Goal: Transaction & Acquisition: Purchase product/service

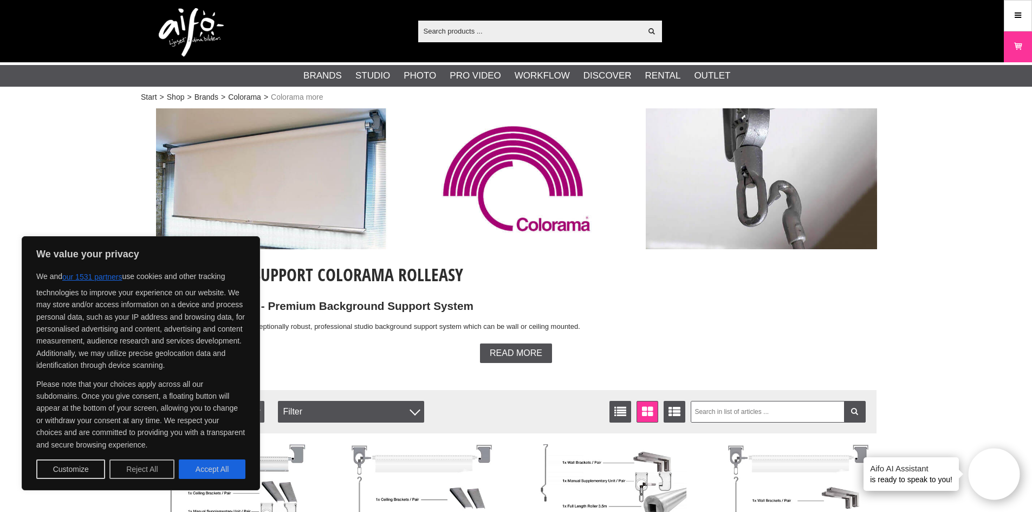
click at [119, 462] on button "Reject All" at bounding box center [141, 468] width 65 height 19
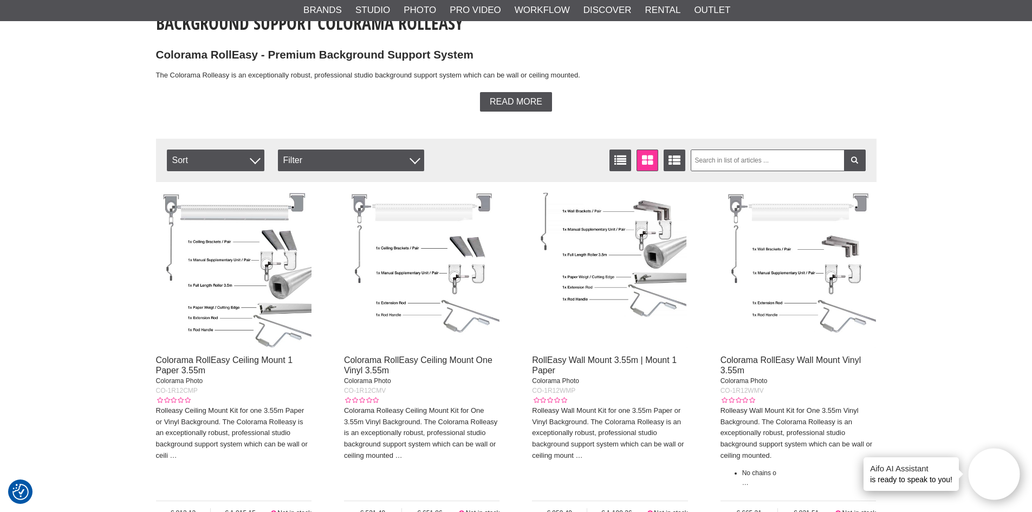
scroll to position [271, 0]
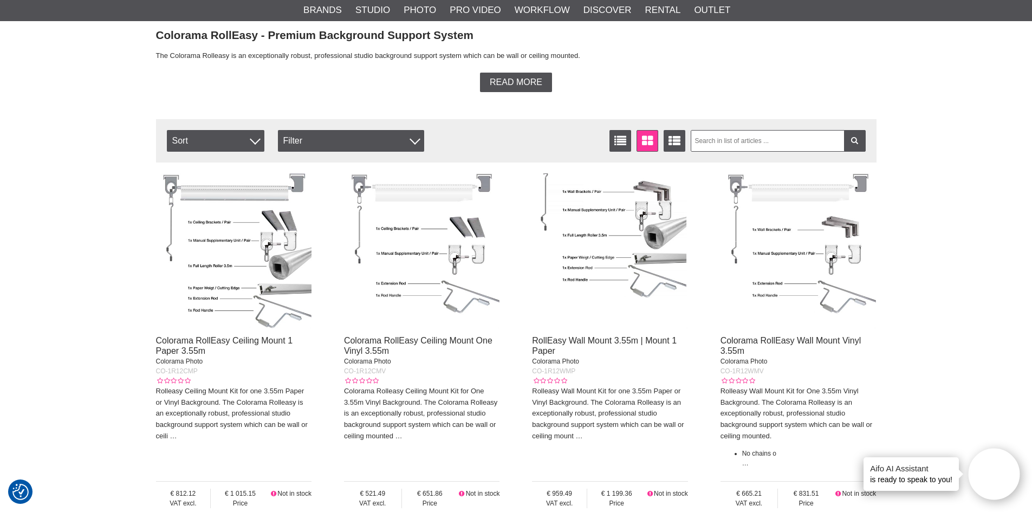
click at [260, 272] on img at bounding box center [234, 251] width 156 height 156
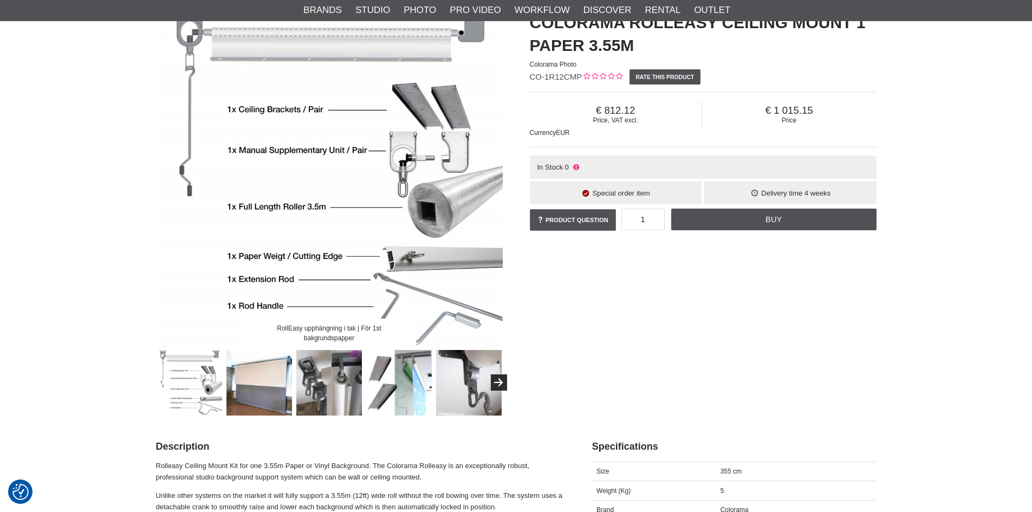
scroll to position [108, 0]
click at [284, 386] on img at bounding box center [259, 382] width 66 height 66
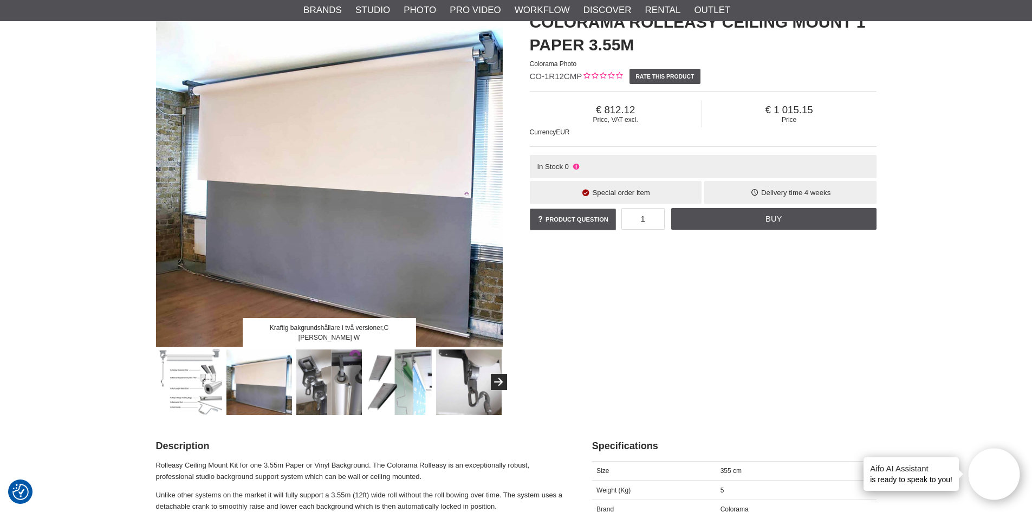
click at [323, 371] on img at bounding box center [329, 382] width 66 height 66
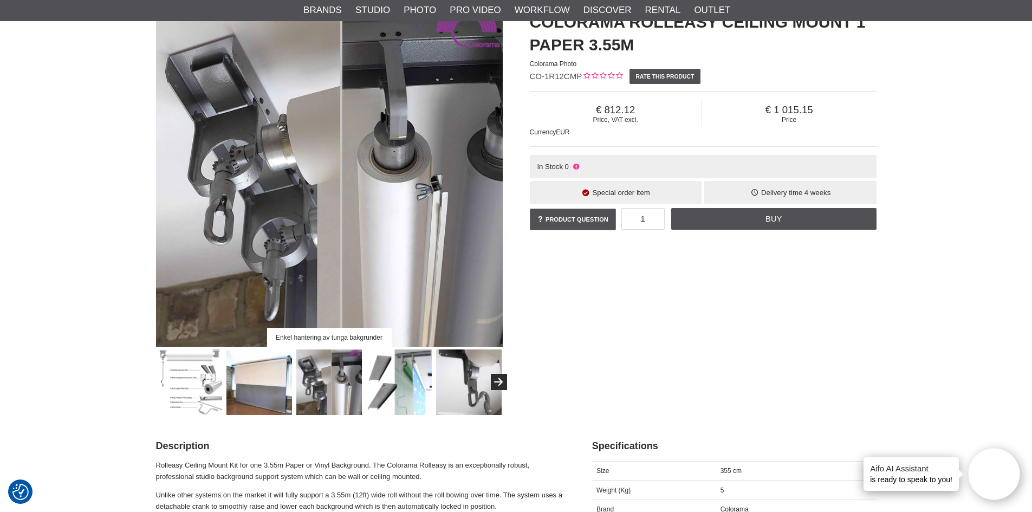
click at [389, 358] on img at bounding box center [399, 382] width 66 height 66
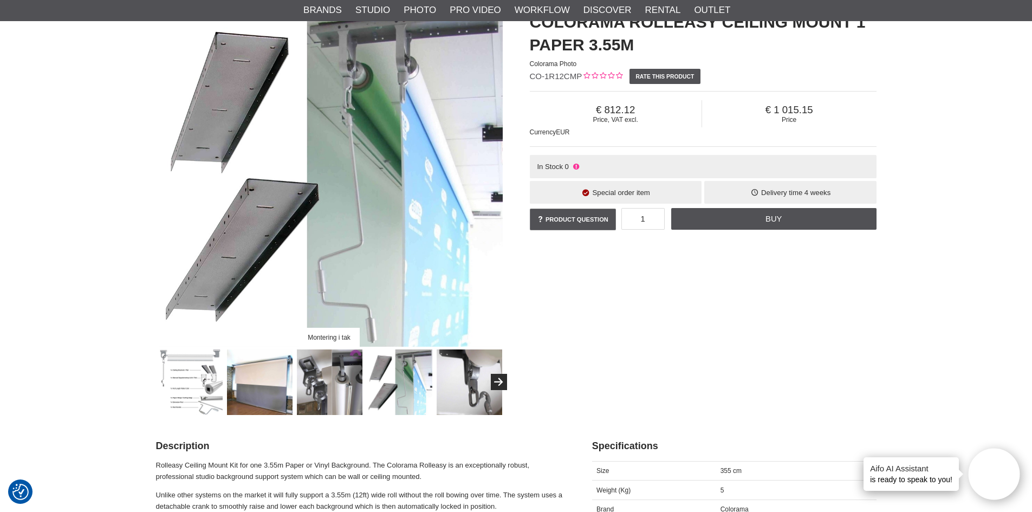
click at [454, 368] on img at bounding box center [470, 382] width 66 height 66
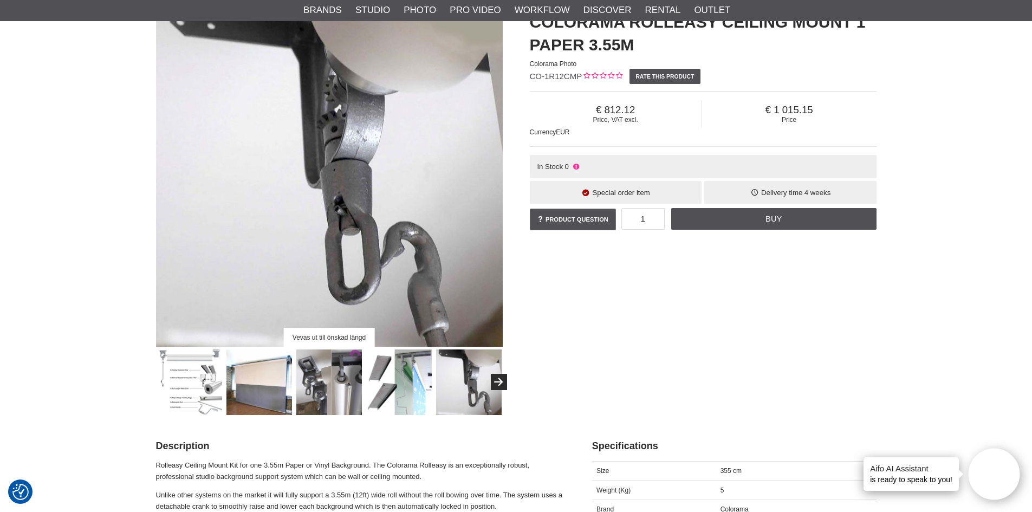
click at [194, 370] on img at bounding box center [190, 382] width 66 height 66
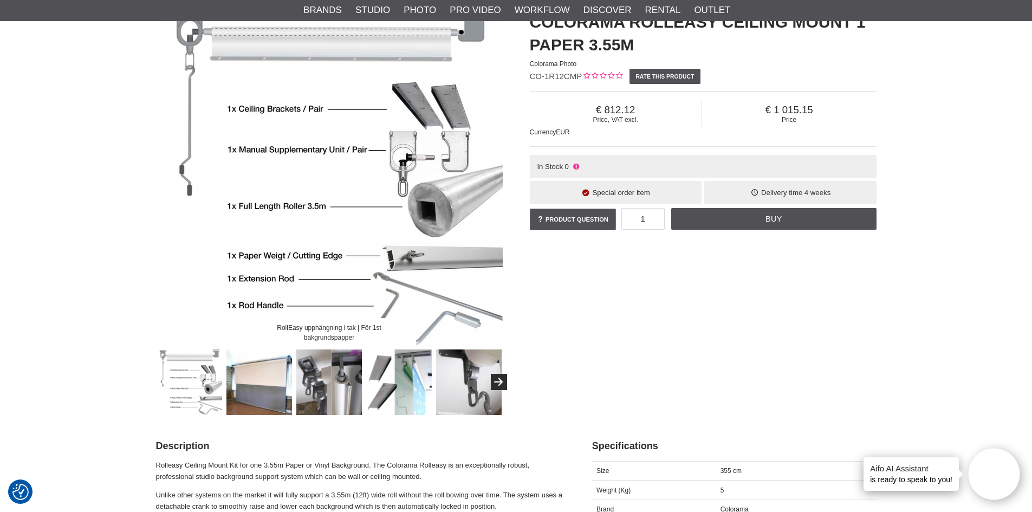
click at [473, 386] on img at bounding box center [469, 382] width 66 height 66
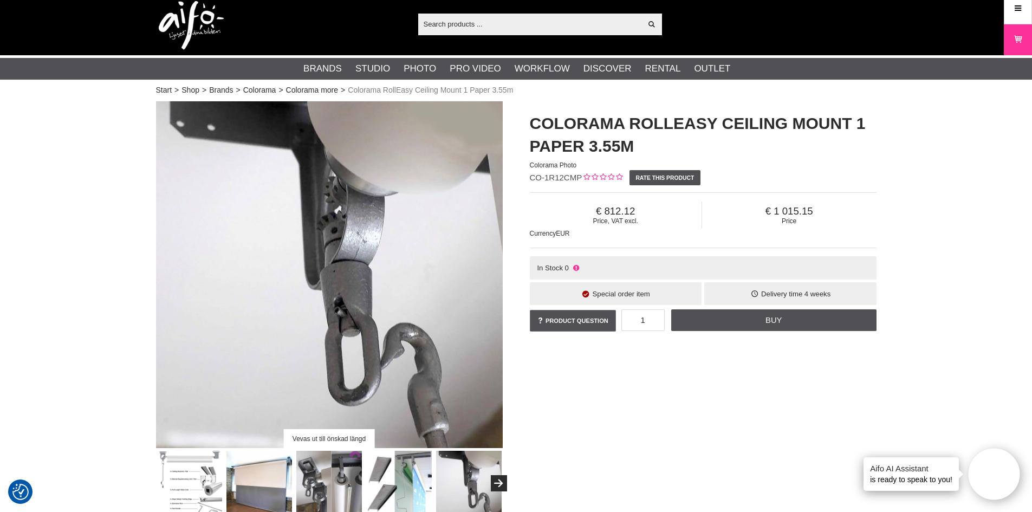
scroll to position [54, 0]
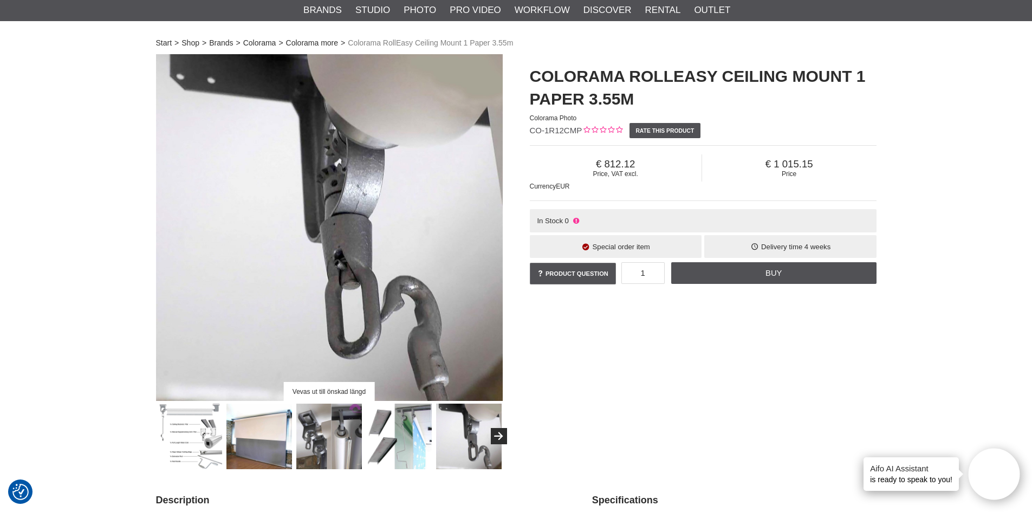
click at [420, 438] on img at bounding box center [399, 436] width 66 height 66
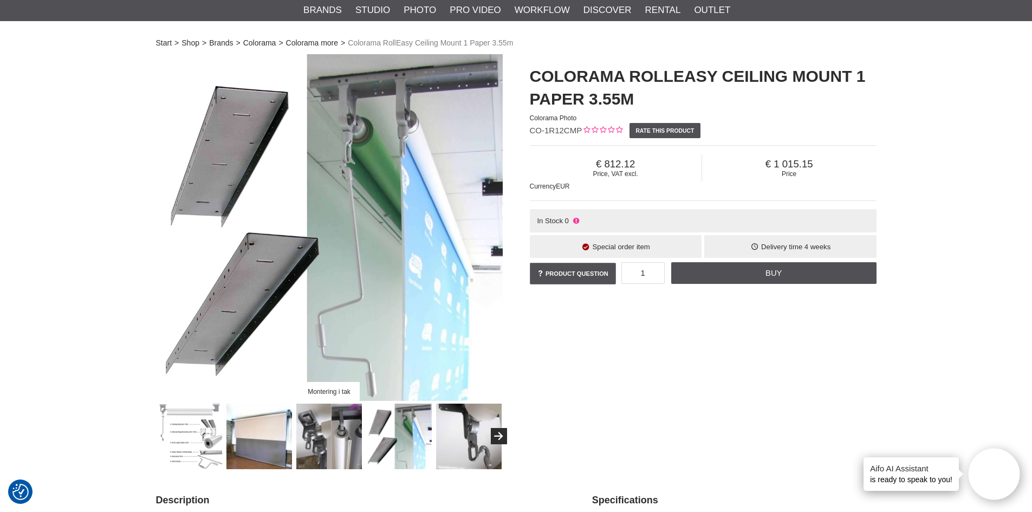
click at [444, 438] on img at bounding box center [469, 436] width 66 height 66
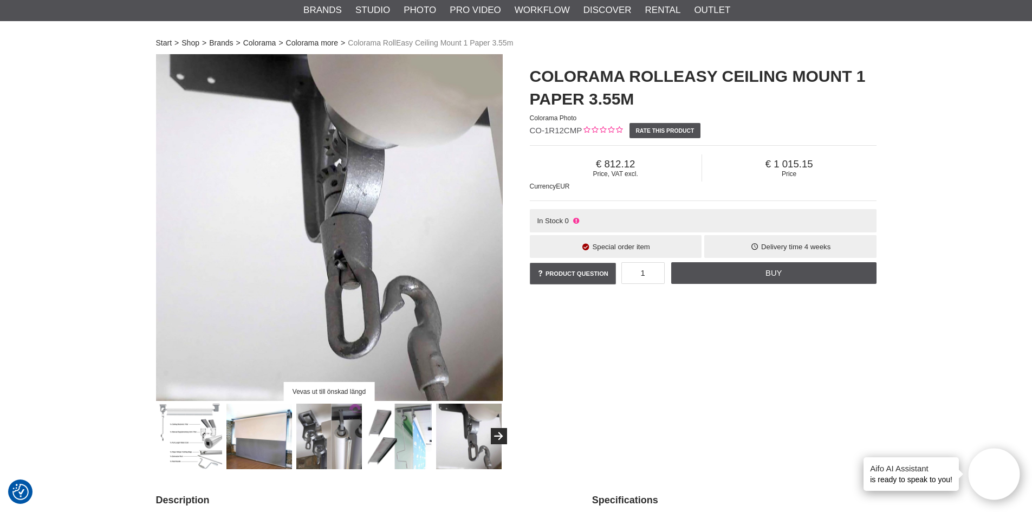
click at [327, 434] on img at bounding box center [329, 436] width 66 height 66
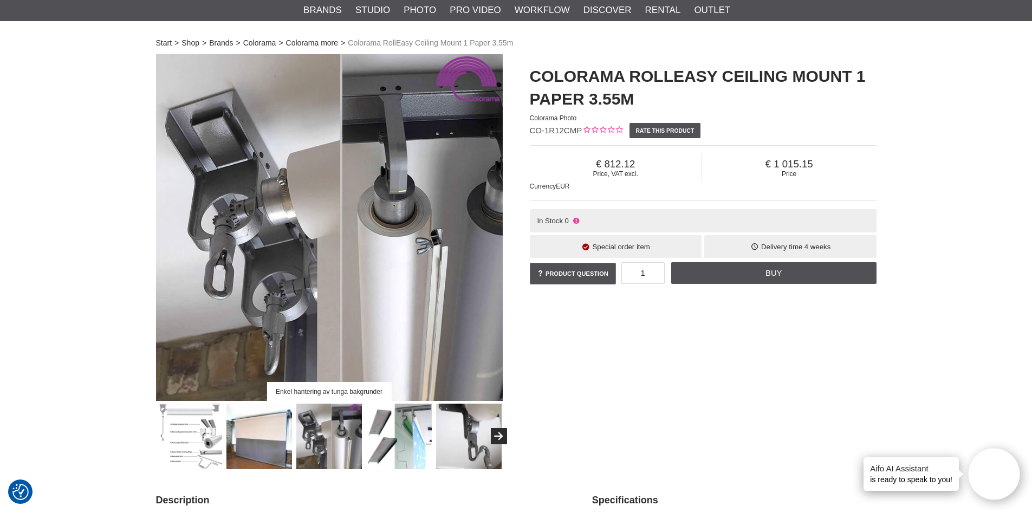
click at [380, 439] on img at bounding box center [399, 436] width 66 height 66
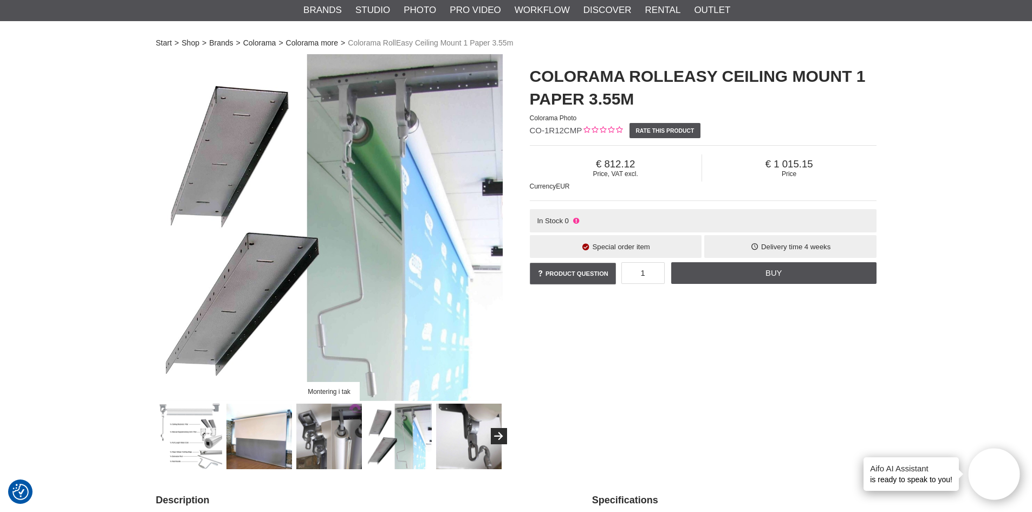
click at [338, 456] on img at bounding box center [329, 436] width 66 height 66
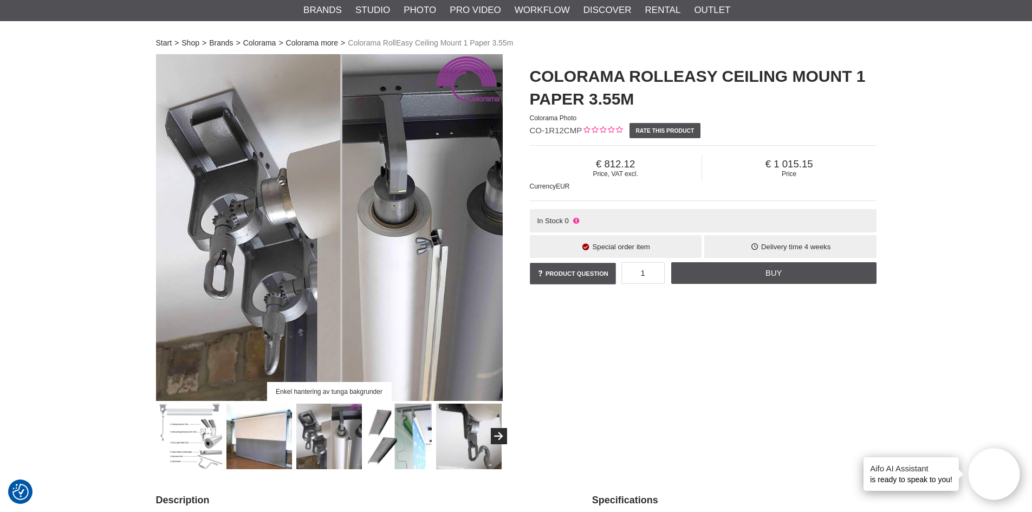
click at [271, 455] on img at bounding box center [259, 436] width 66 height 66
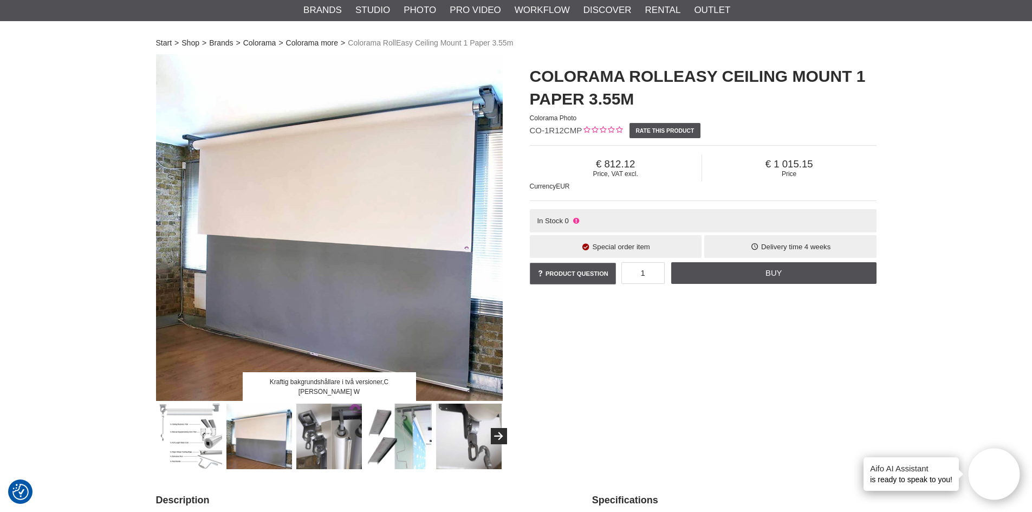
click at [234, 464] on img at bounding box center [259, 436] width 66 height 66
click at [236, 449] on img at bounding box center [259, 436] width 66 height 66
